Goal: Complete application form

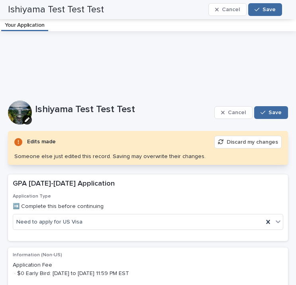
scroll to position [1793, 0]
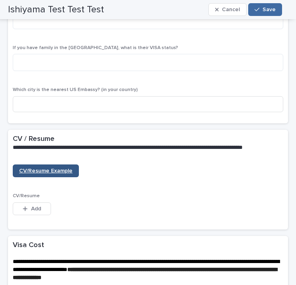
click at [68, 173] on span "CV/Resume Example" at bounding box center [45, 171] width 53 height 6
click at [190, 197] on div "CV/Resume Example CV/Resume This file cannot be opened Download File Add" at bounding box center [148, 194] width 271 height 60
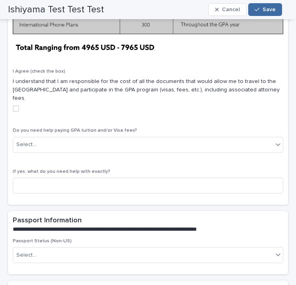
scroll to position [2232, 0]
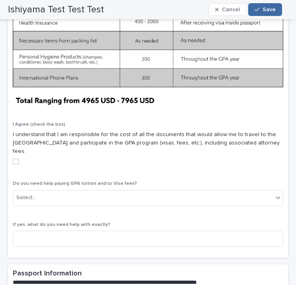
click at [201, 175] on div "Visa Cost I Agree (check the box) I understand that I am responsible for the co…" at bounding box center [148, 58] width 271 height 389
click at [214, 164] on div "I Agree (check the box) I understand that I am responsible for the cost of all …" at bounding box center [148, 147] width 271 height 50
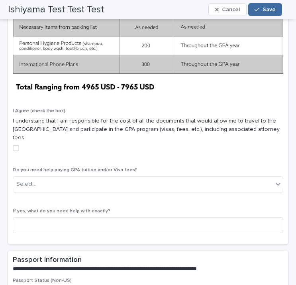
scroll to position [2246, 0]
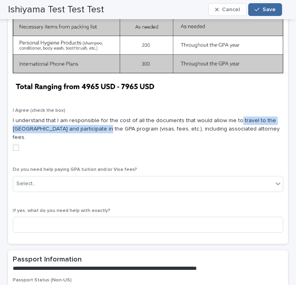
drag, startPoint x: 233, startPoint y: 128, endPoint x: 95, endPoint y: 131, distance: 137.9
click at [95, 131] on p "I understand that I am responsible for the cost of all the documents that would…" at bounding box center [148, 128] width 271 height 25
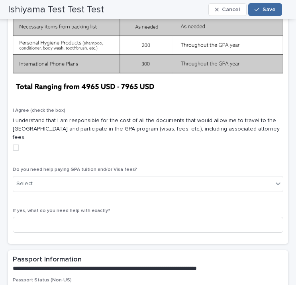
click at [14, 125] on p "I understand that I am responsible for the cost of all the documents that would…" at bounding box center [148, 128] width 271 height 25
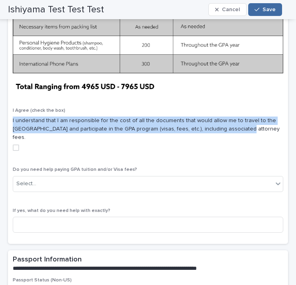
drag, startPoint x: 12, startPoint y: 126, endPoint x: 236, endPoint y: 134, distance: 224.5
click at [236, 134] on div "Visa Cost I Agree (check the box) I understand that I am responsible for the co…" at bounding box center [148, 47] width 280 height 394
copy p "I understand that I am responsible for the cost of all the documents that would…"
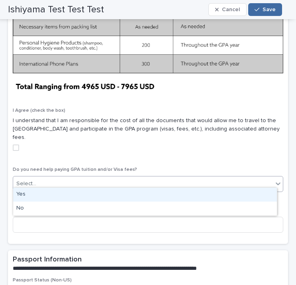
click at [245, 177] on div "Select..." at bounding box center [143, 183] width 260 height 13
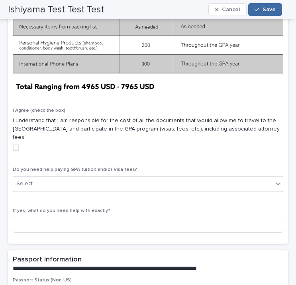
click at [245, 177] on div "Select..." at bounding box center [143, 183] width 260 height 13
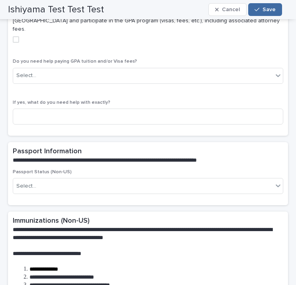
scroll to position [2422, 0]
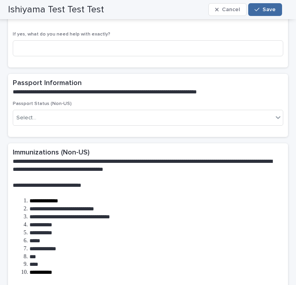
click at [177, 148] on div "**********" at bounding box center [146, 216] width 267 height 136
click at [169, 116] on div "Select..." at bounding box center [143, 117] width 260 height 13
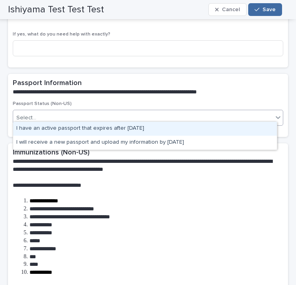
click at [160, 111] on div "Select..." at bounding box center [143, 117] width 260 height 13
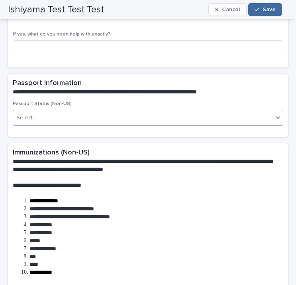
click at [224, 116] on div "Select..." at bounding box center [143, 117] width 260 height 13
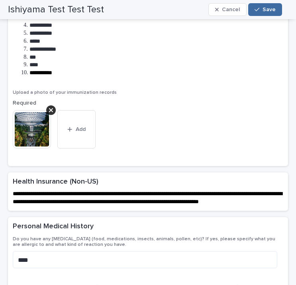
scroll to position [2661, 0]
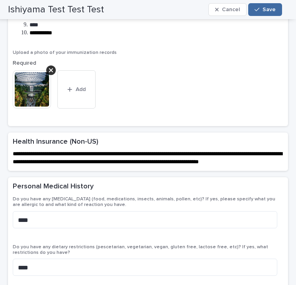
click at [211, 171] on section "**********" at bounding box center [148, 151] width 280 height 38
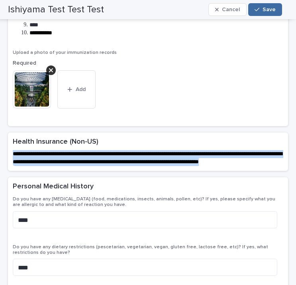
drag, startPoint x: 61, startPoint y: 169, endPoint x: 10, endPoint y: 150, distance: 54.2
click at [10, 150] on section "**********" at bounding box center [148, 151] width 280 height 38
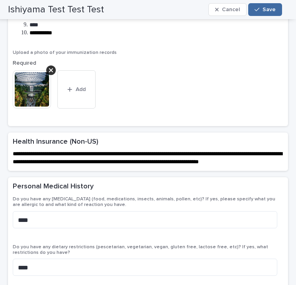
click at [234, 185] on div "Personal Medical History •••" at bounding box center [148, 186] width 280 height 19
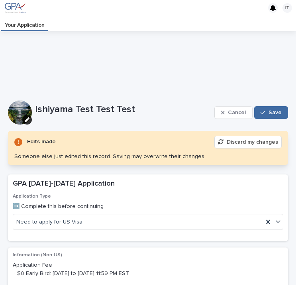
scroll to position [40, 0]
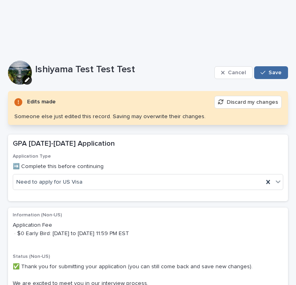
click at [229, 106] on button "Discard my changes" at bounding box center [247, 102] width 67 height 13
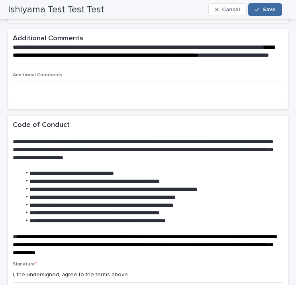
scroll to position [3665, 0]
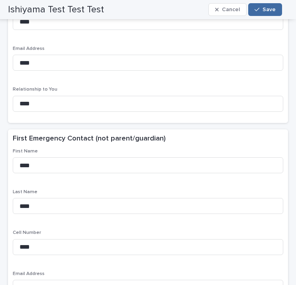
click at [200, 118] on div "Relationship to You ****" at bounding box center [148, 101] width 271 height 31
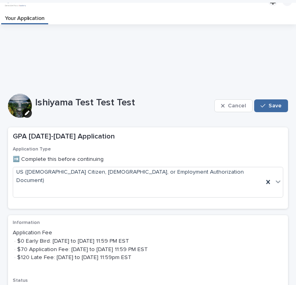
scroll to position [0, 0]
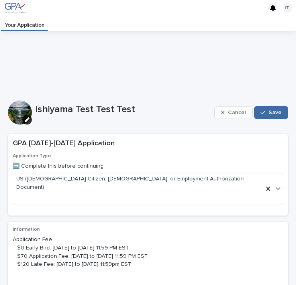
click at [130, 190] on div "Application Type ➡️ Complete this before continuing US ([DEMOGRAPHIC_DATA] Citi…" at bounding box center [148, 181] width 271 height 57
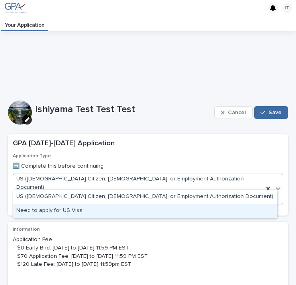
click at [114, 210] on div "Need to apply for US Visa" at bounding box center [145, 211] width 264 height 14
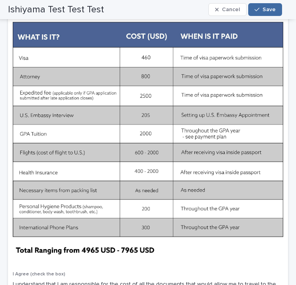
scroll to position [2032, 0]
